Goal: Browse casually

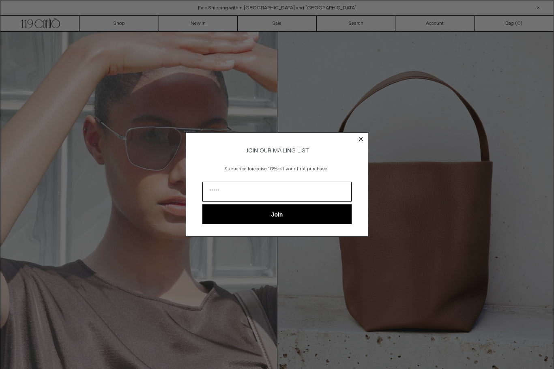
click at [360, 140] on circle "Close dialog" at bounding box center [362, 139] width 8 height 8
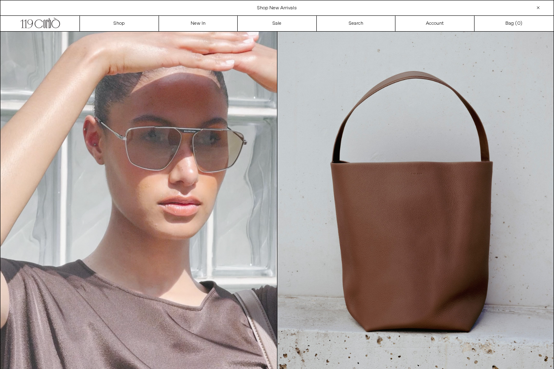
click at [370, 22] on link "Search" at bounding box center [356, 23] width 79 height 15
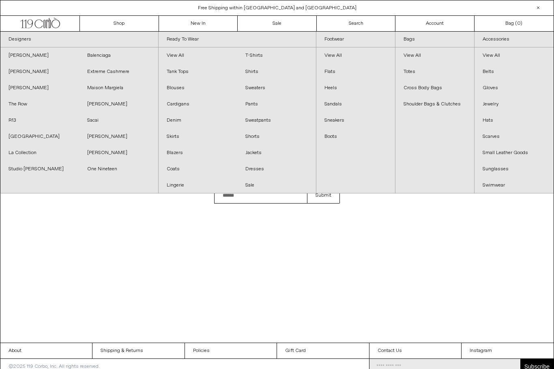
click at [497, 123] on link "Hats" at bounding box center [514, 120] width 79 height 16
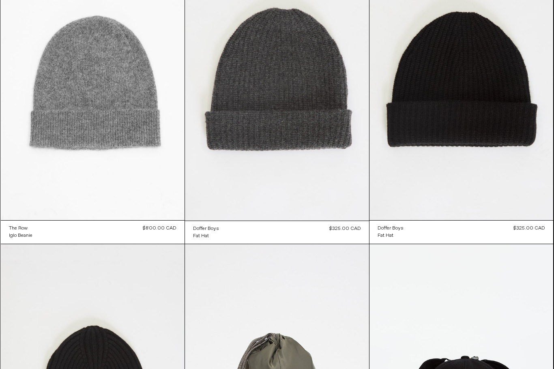
scroll to position [701, 0]
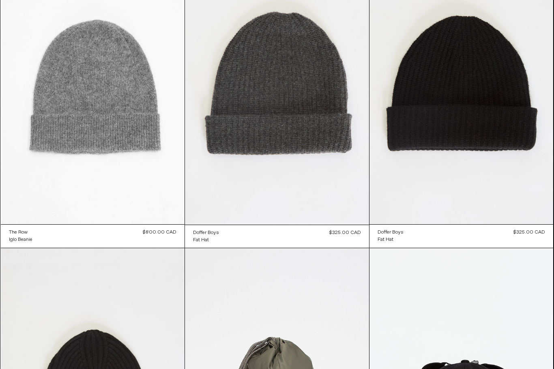
click at [323, 123] on at bounding box center [277, 86] width 184 height 276
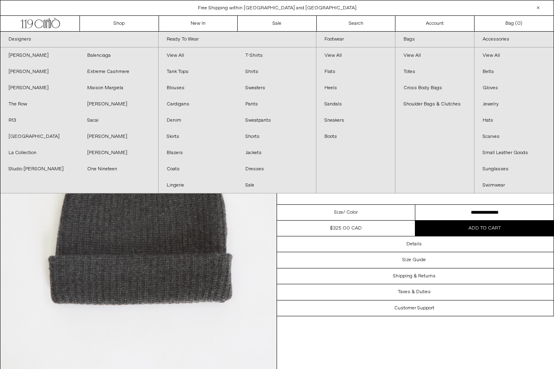
click at [123, 69] on link "Extreme Cashmere" at bounding box center [118, 72] width 79 height 16
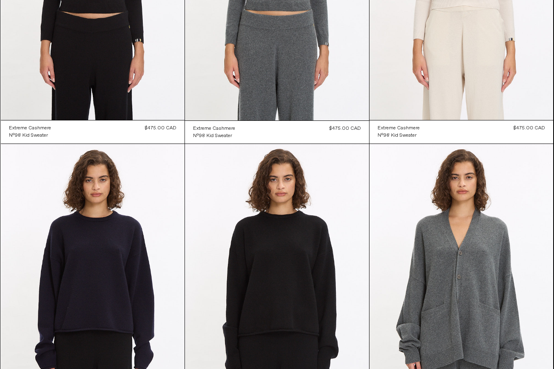
scroll to position [836, 0]
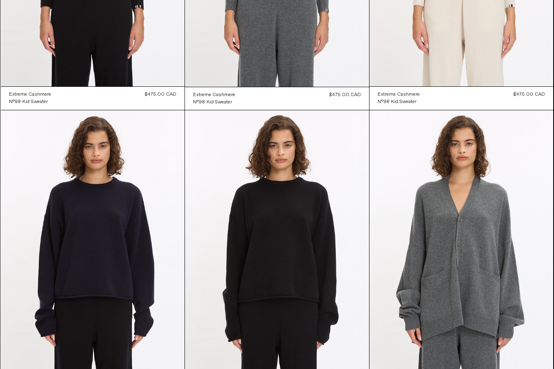
click at [500, 256] on at bounding box center [462, 248] width 184 height 276
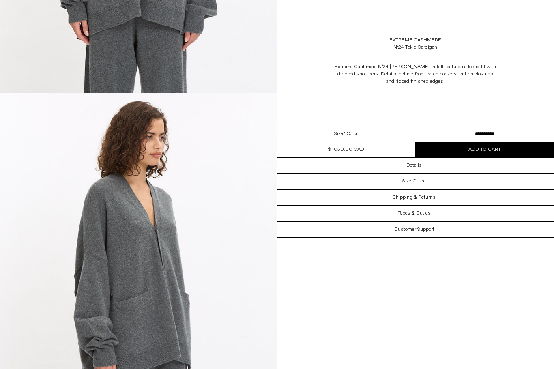
scroll to position [295, 0]
